Goal: Contribute content

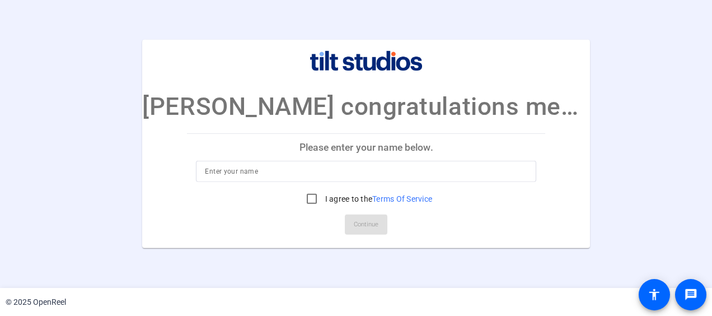
click at [278, 174] on input at bounding box center [366, 171] width 323 height 13
type input "[PERSON_NAME]"
click at [304, 203] on input "I agree to the Terms Of Service" at bounding box center [312, 199] width 22 height 22
checkbox input "true"
click at [362, 226] on span "Continue" at bounding box center [366, 224] width 25 height 17
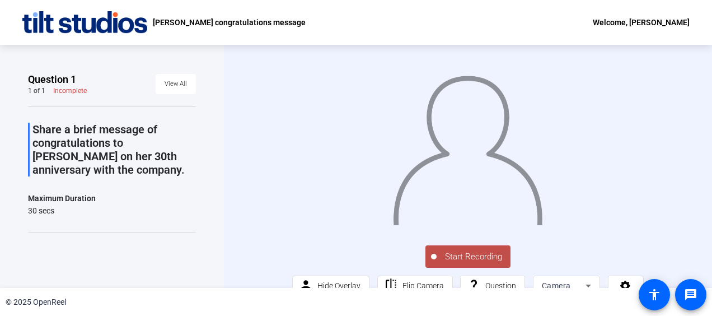
click at [455, 253] on span "Start Recording" at bounding box center [474, 256] width 74 height 13
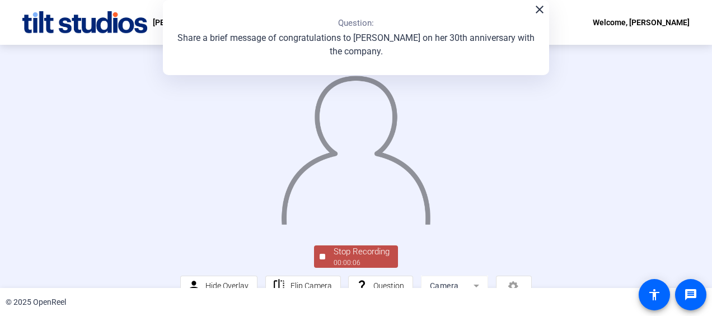
click at [360, 264] on div "00:00:06" at bounding box center [362, 263] width 56 height 10
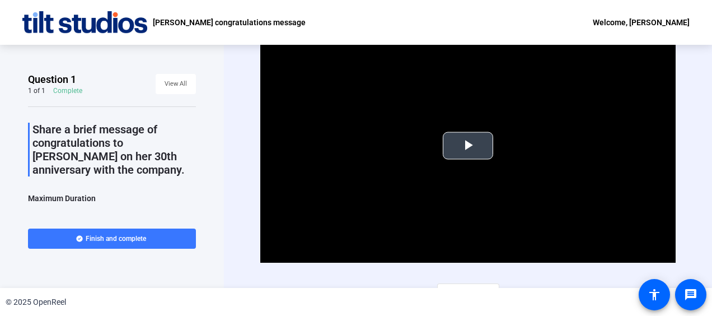
click at [468, 146] on span "Video Player" at bounding box center [468, 146] width 0 height 0
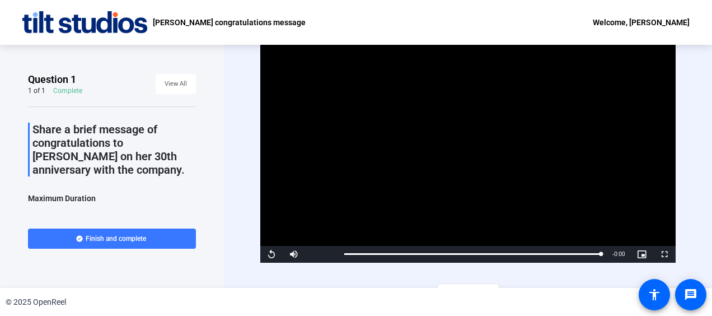
scroll to position [18, 0]
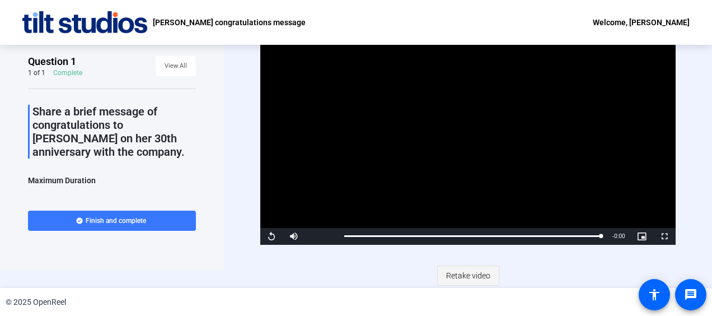
click at [472, 273] on span "Retake video" at bounding box center [468, 275] width 44 height 21
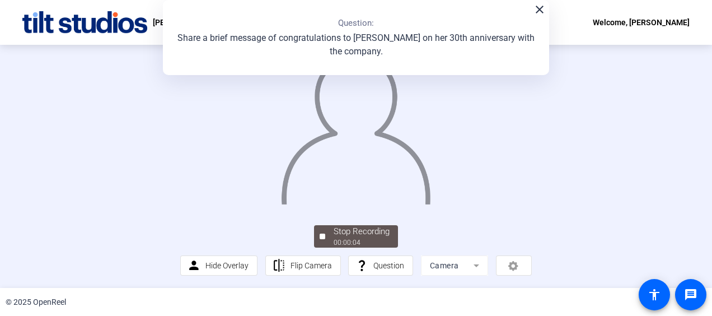
scroll to position [57, 0]
click at [345, 150] on img at bounding box center [356, 125] width 152 height 158
click at [352, 238] on div "Stop Recording" at bounding box center [362, 231] width 56 height 13
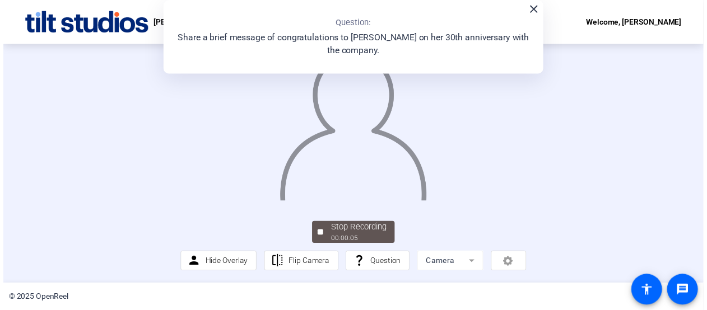
scroll to position [0, 0]
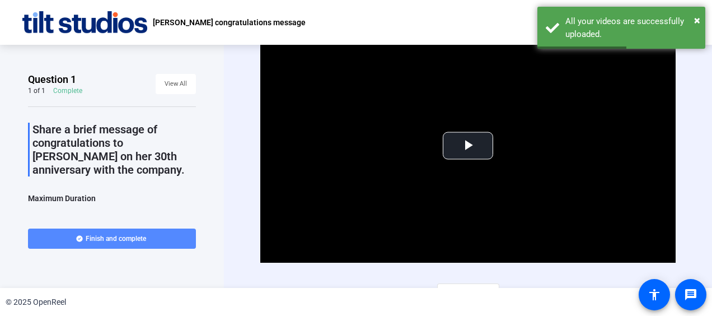
click at [122, 230] on span at bounding box center [112, 238] width 168 height 27
